Goal: Transaction & Acquisition: Purchase product/service

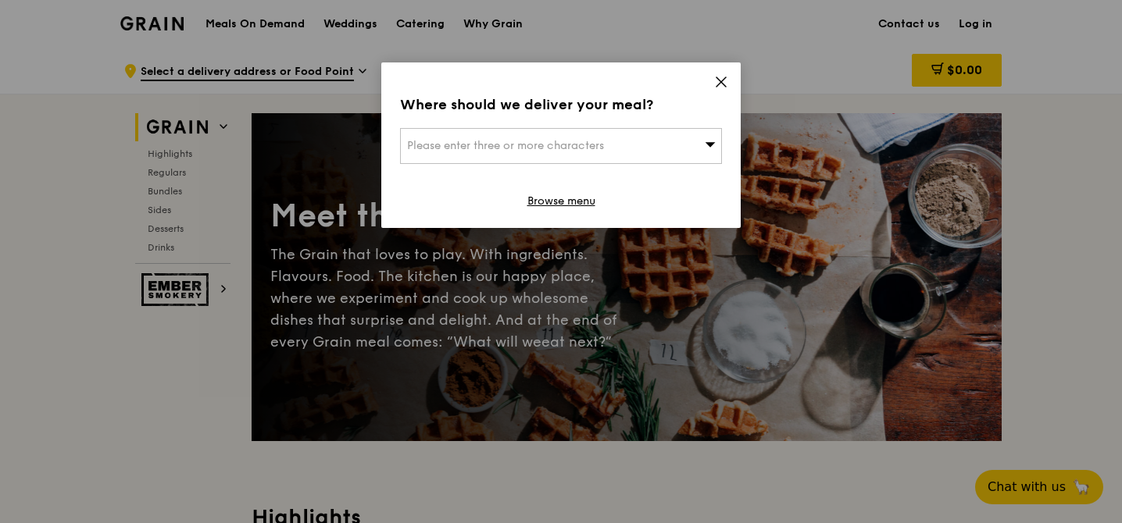
click at [680, 149] on div "Please enter three or more characters" at bounding box center [561, 146] width 322 height 36
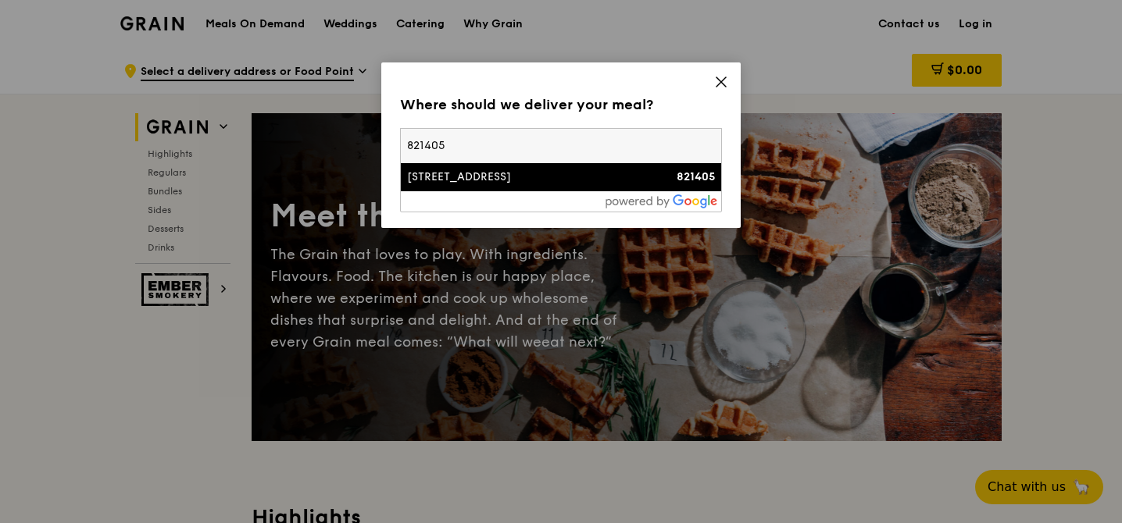
type input "821405"
click at [577, 179] on div "[STREET_ADDRESS]" at bounding box center [522, 178] width 231 height 16
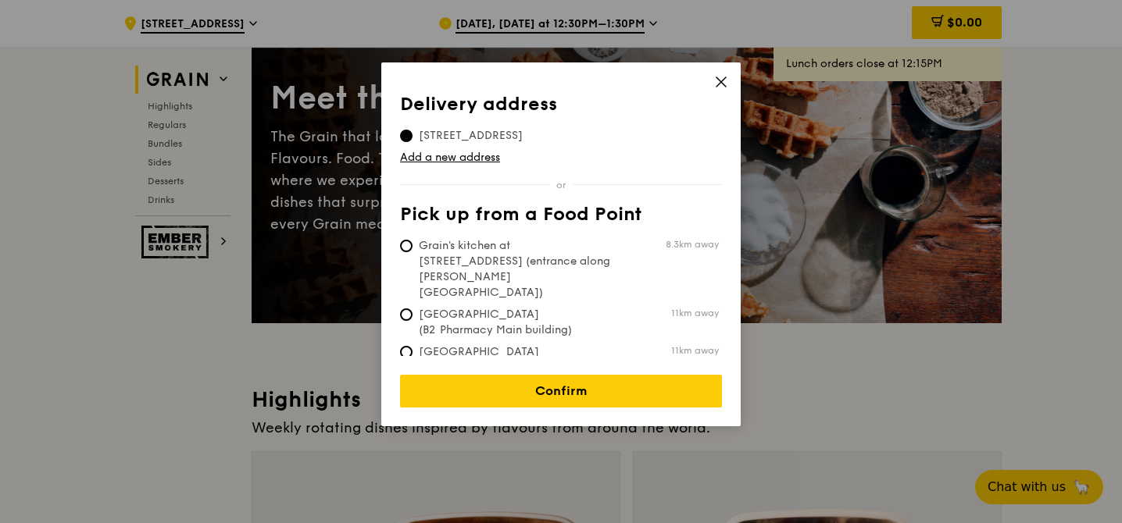
scroll to position [167, 0]
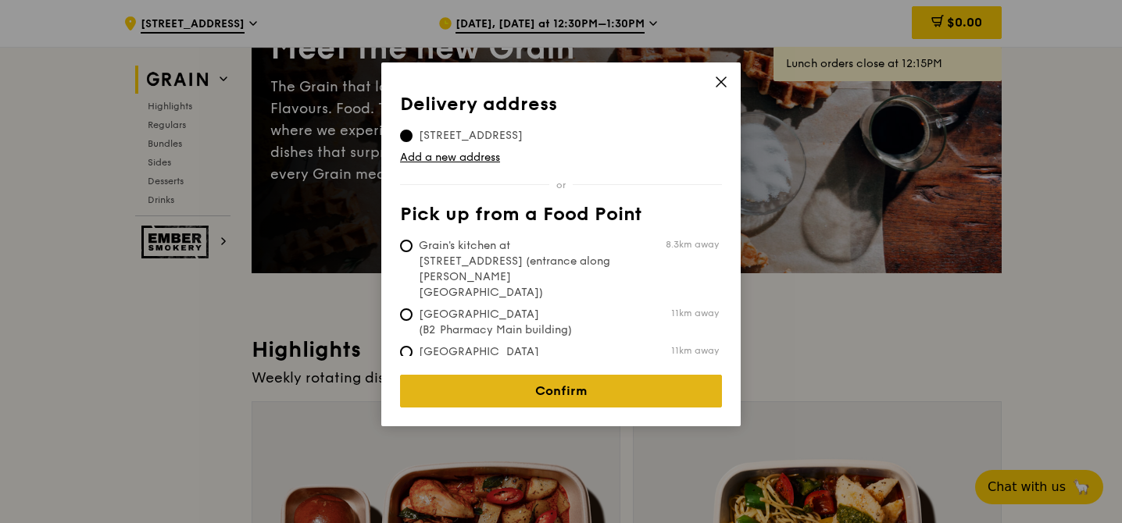
click at [568, 377] on link "Confirm" at bounding box center [561, 391] width 322 height 33
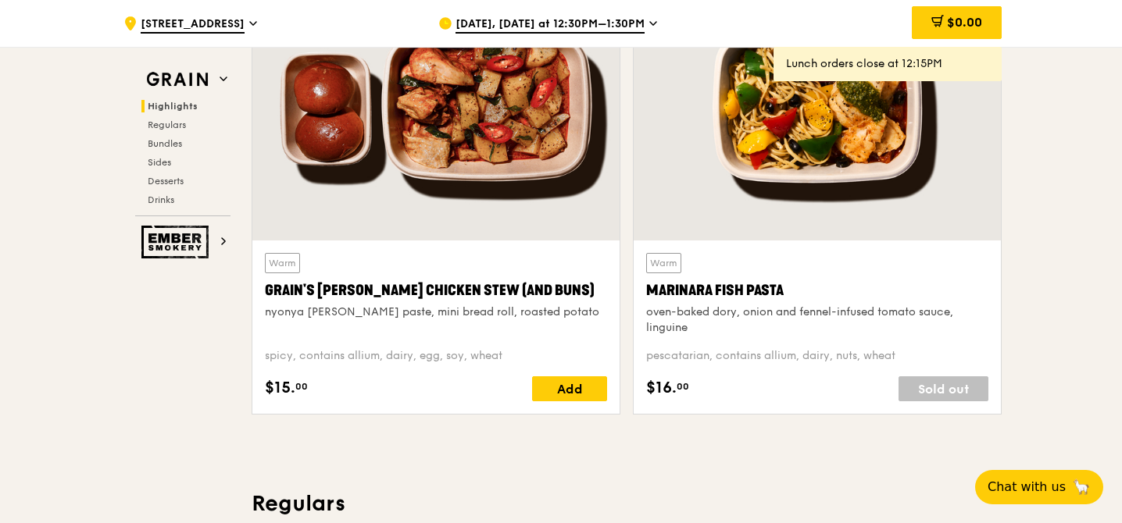
scroll to position [602, 0]
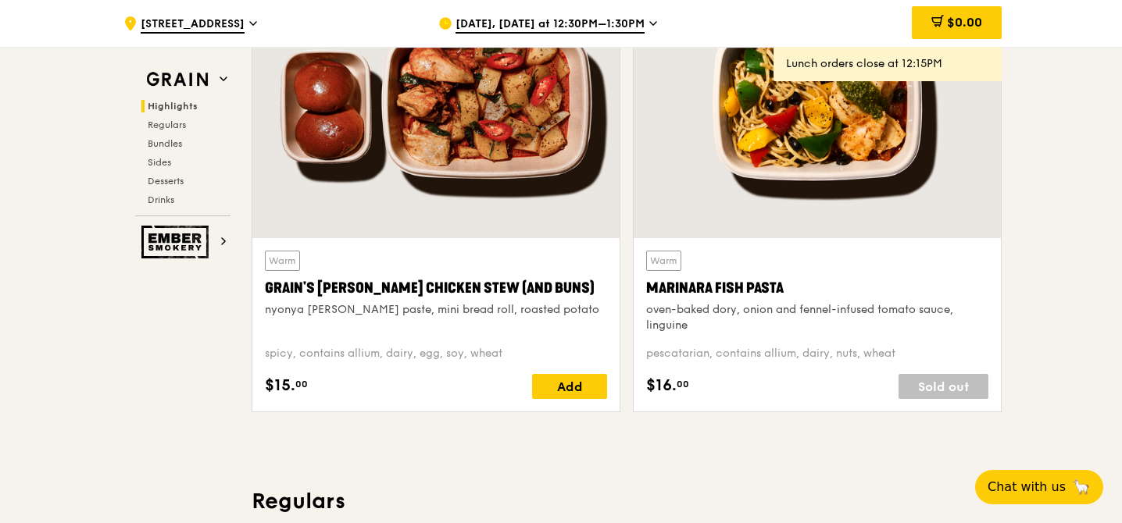
click at [630, 15] on div "[DATE], [DATE] at 12:30PM–1:30PM" at bounding box center [583, 23] width 290 height 47
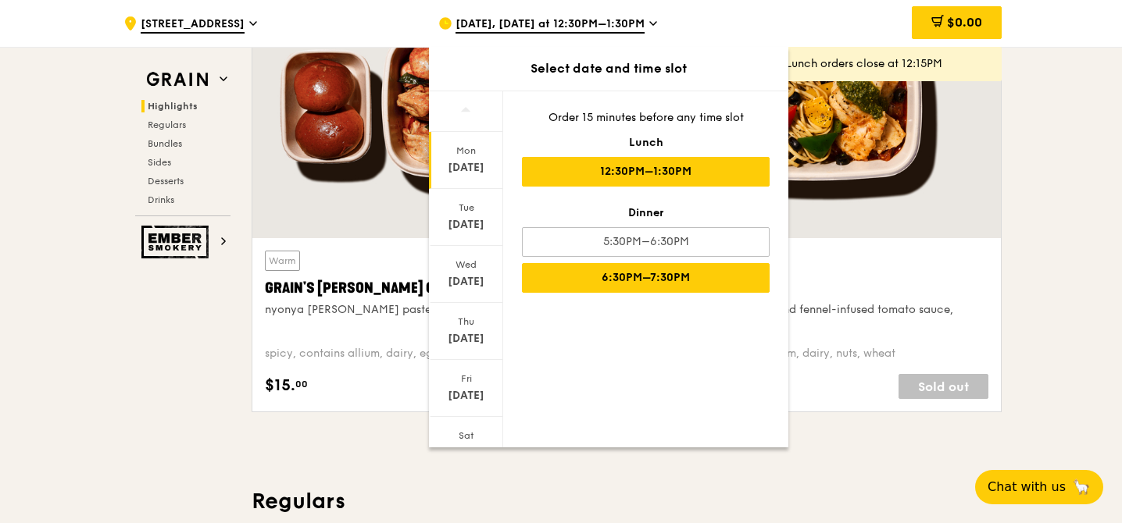
click at [628, 272] on div "6:30PM–7:30PM" at bounding box center [646, 278] width 248 height 30
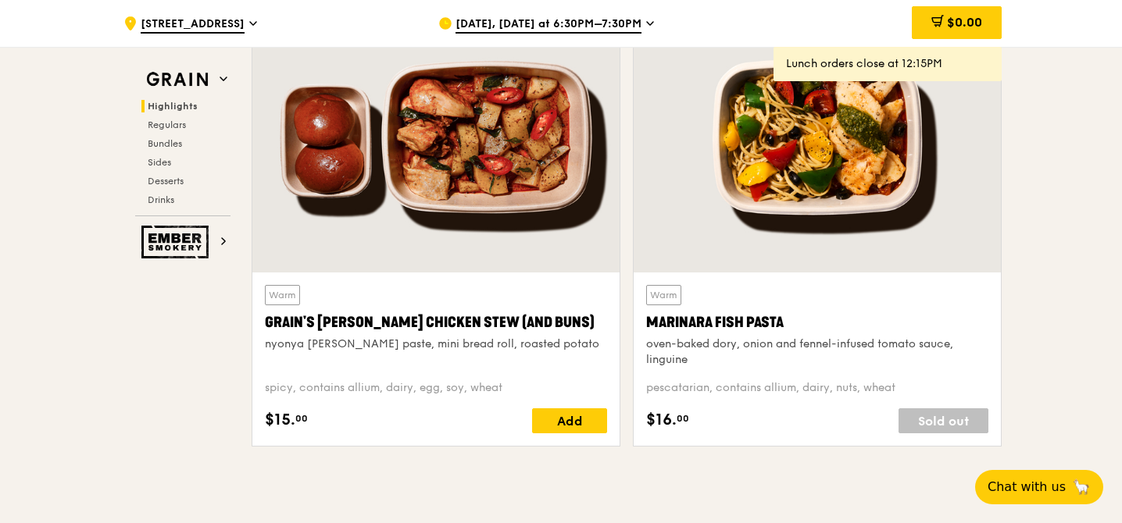
scroll to position [566, 0]
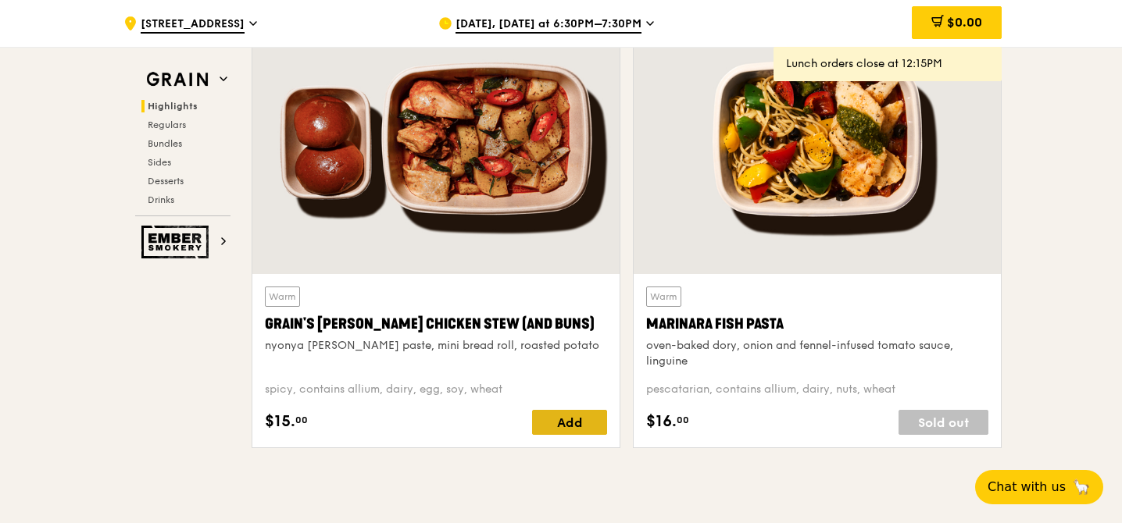
click at [587, 425] on div "Add" at bounding box center [569, 422] width 75 height 25
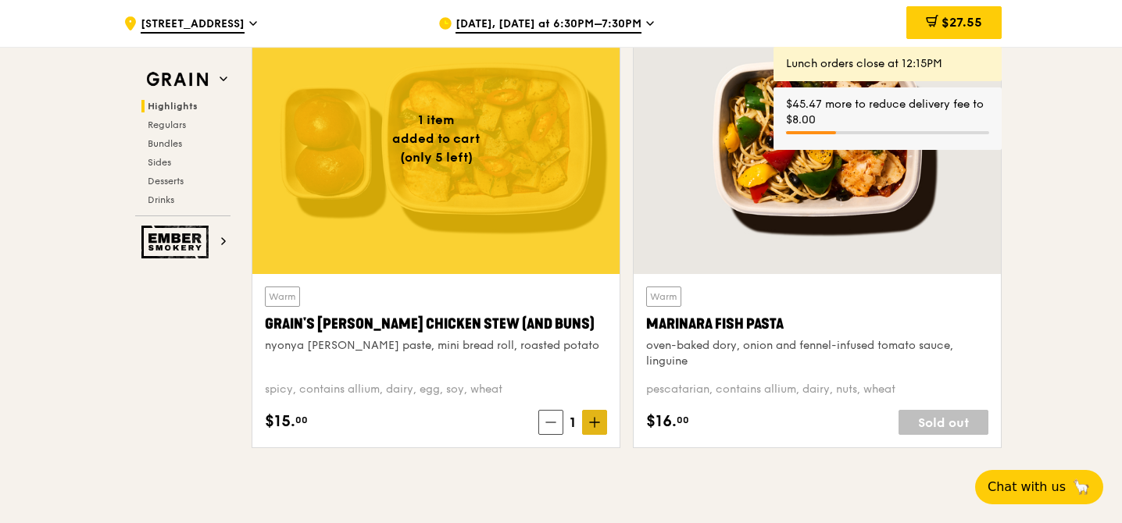
click at [596, 421] on icon at bounding box center [594, 422] width 11 height 11
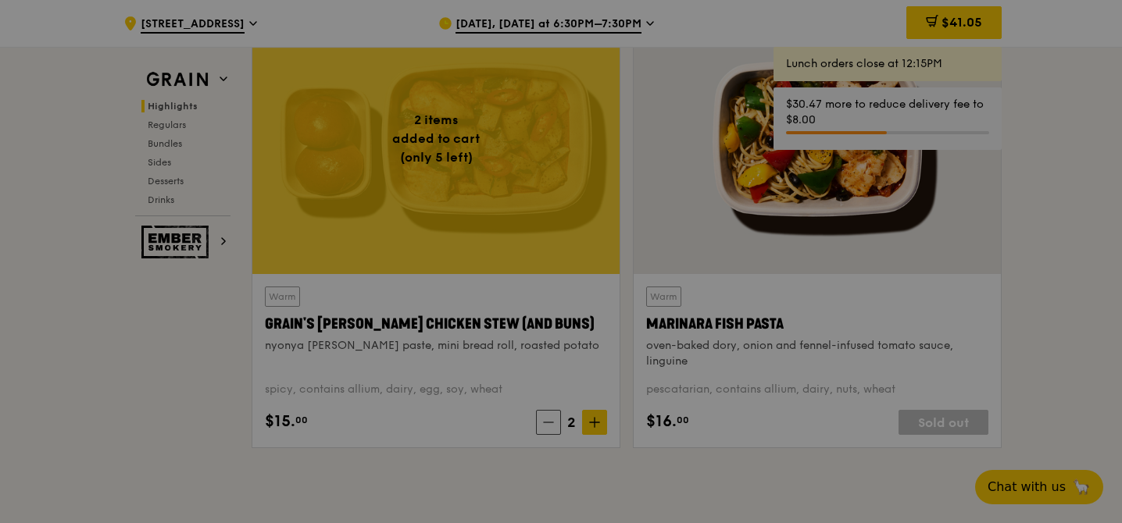
type input "2"
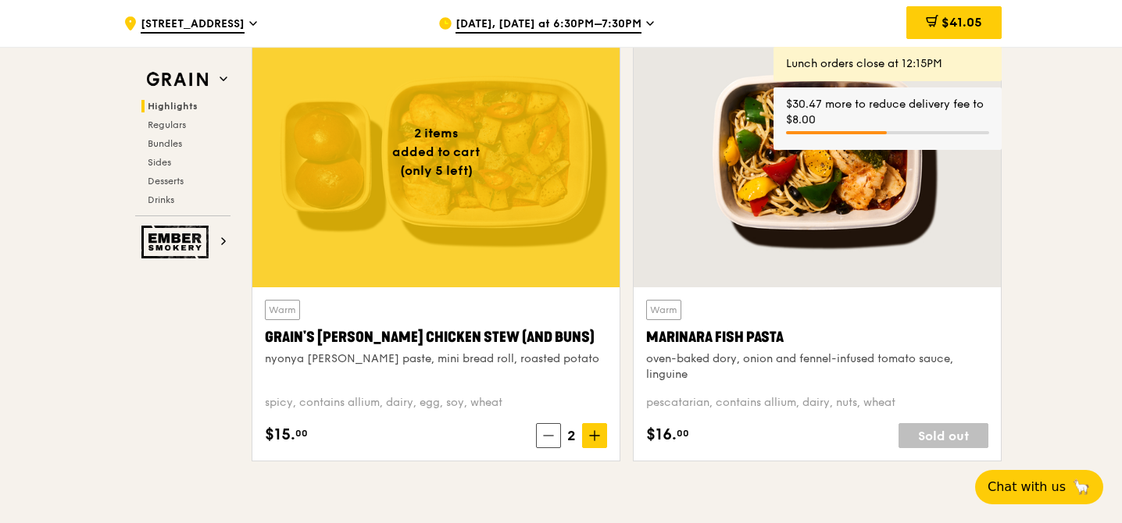
scroll to position [551, 0]
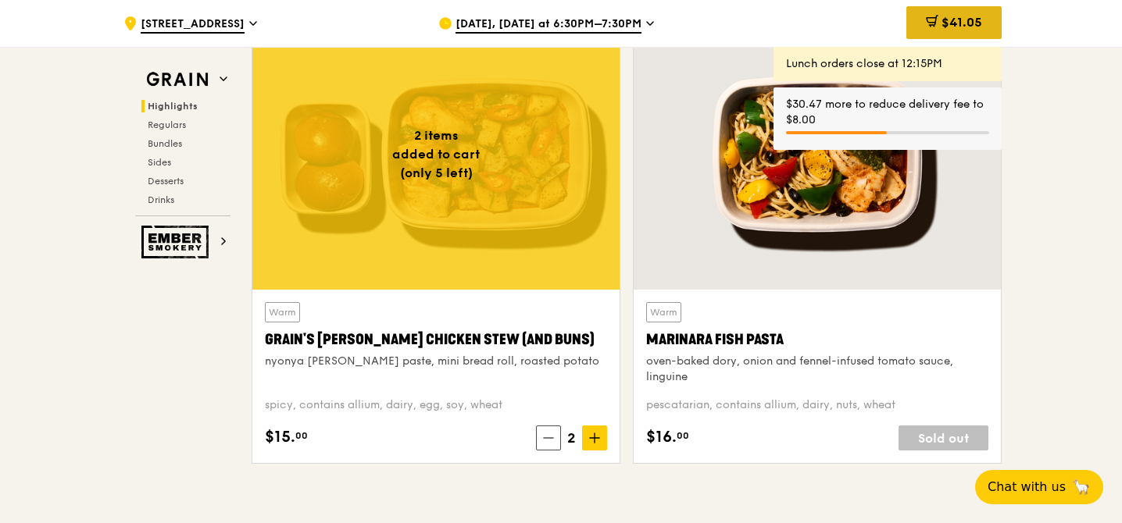
click at [952, 27] on span "$41.05" at bounding box center [961, 22] width 41 height 15
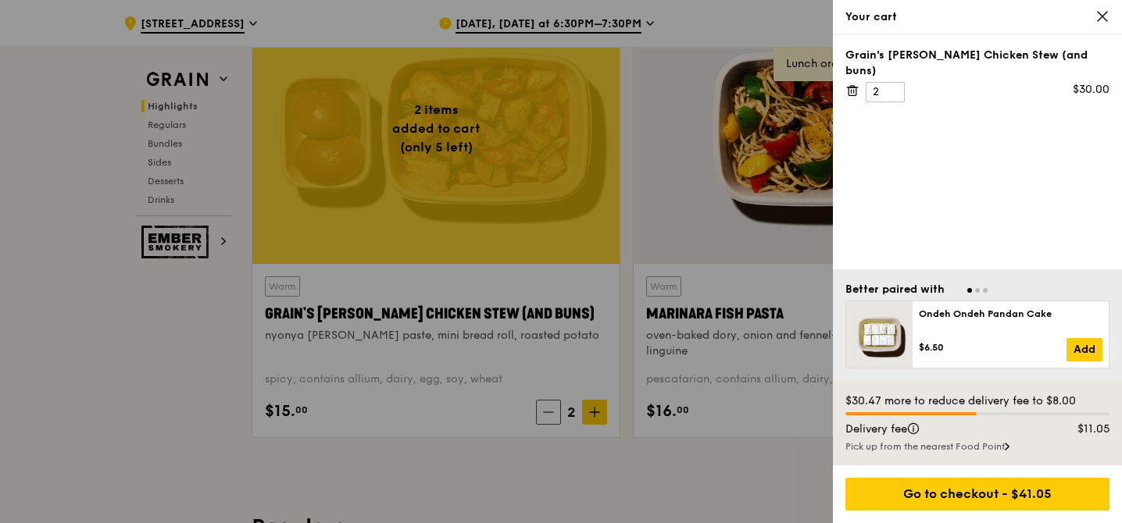
scroll to position [580, 0]
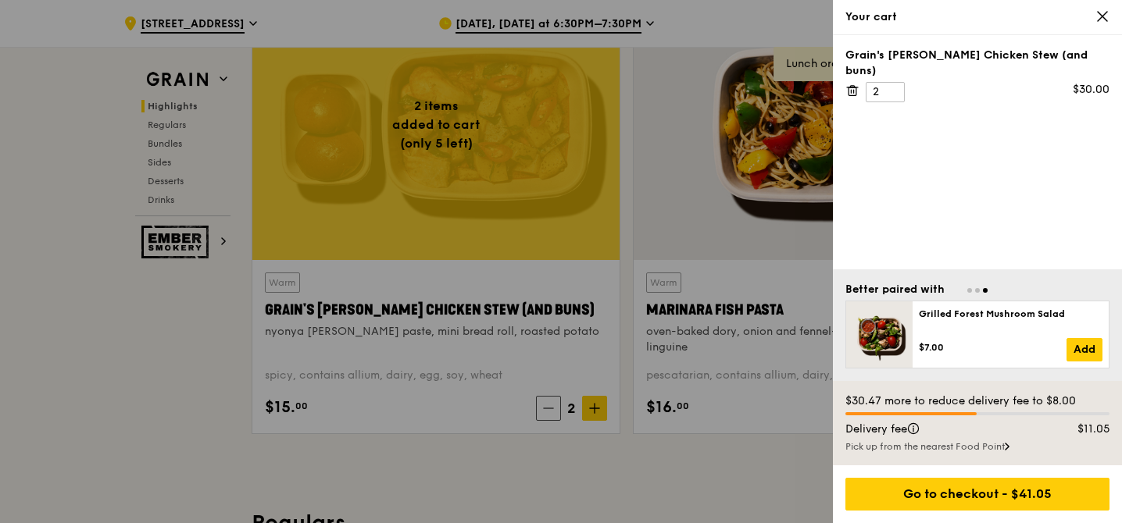
click at [941, 445] on div "Pick up from the nearest Food Point" at bounding box center [977, 447] width 264 height 12
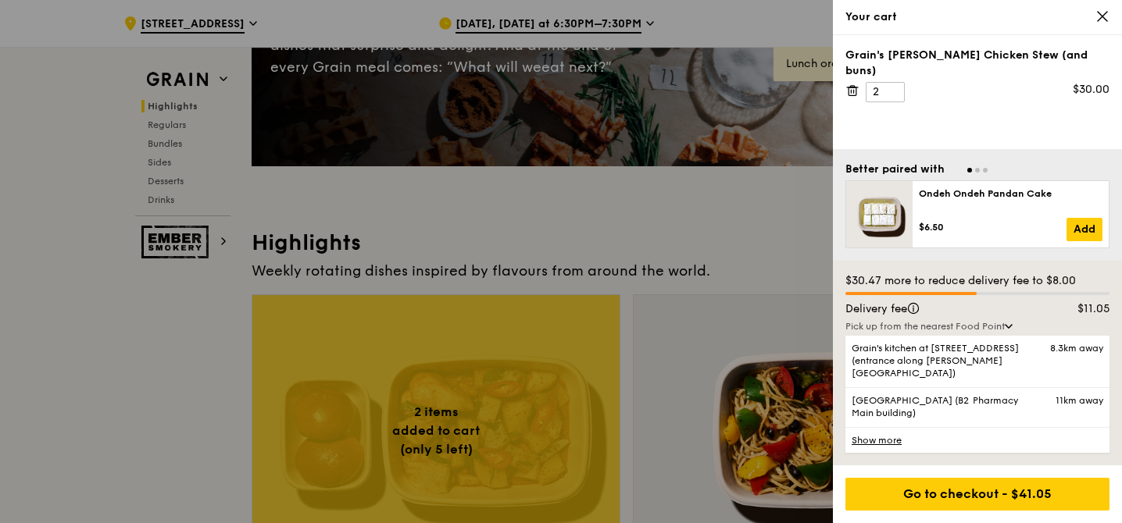
scroll to position [0, 0]
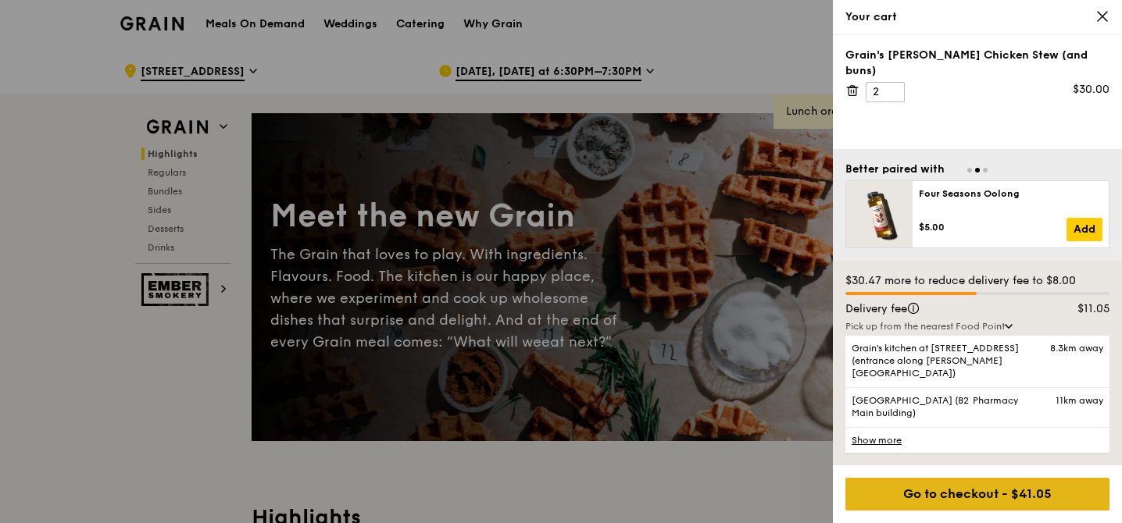
click at [993, 491] on div "Go to checkout - $41.05" at bounding box center [977, 494] width 264 height 33
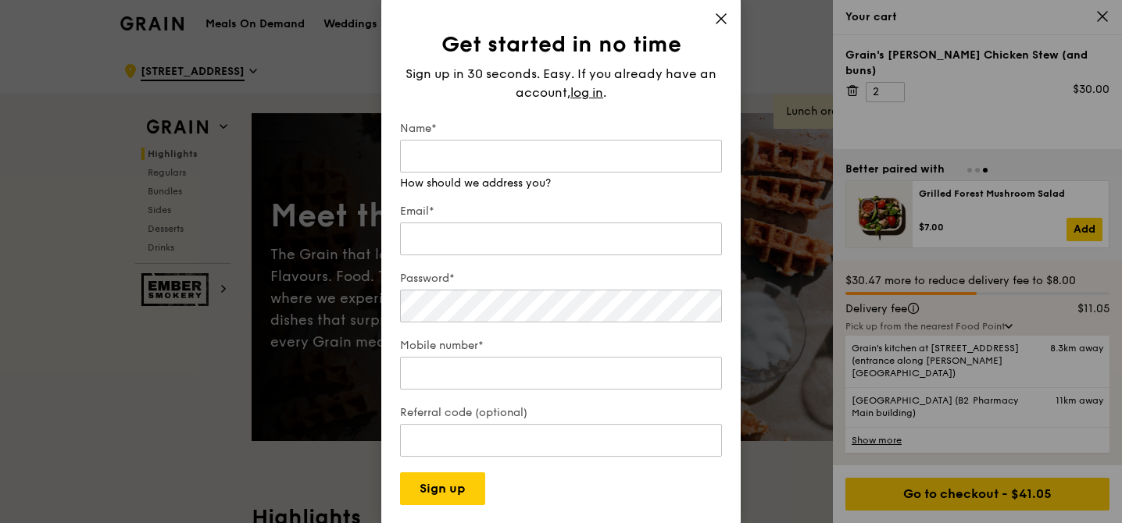
click at [721, 21] on icon at bounding box center [721, 19] width 14 height 14
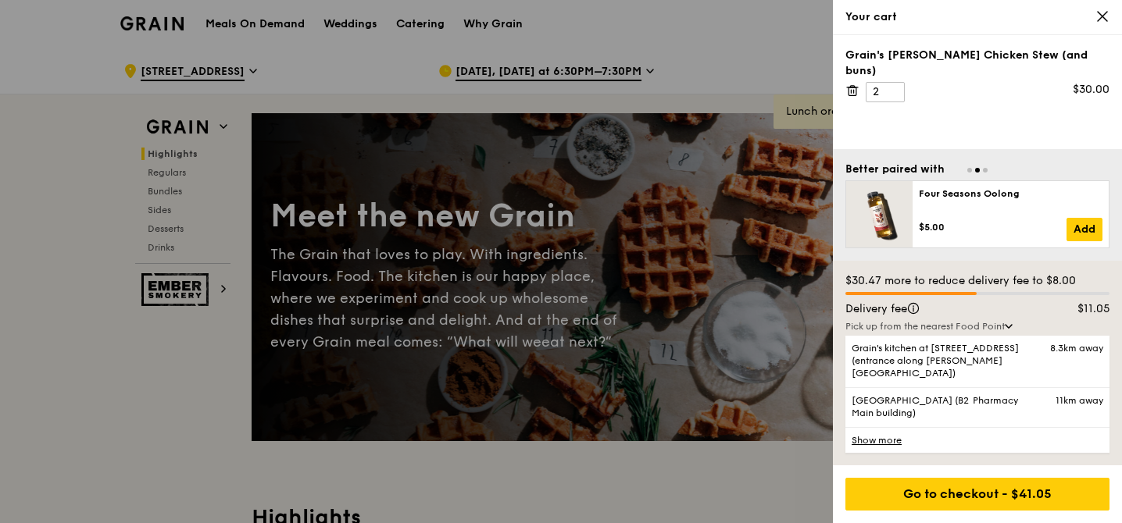
click at [1101, 22] on icon at bounding box center [1102, 16] width 14 height 14
